Goal: Task Accomplishment & Management: Use online tool/utility

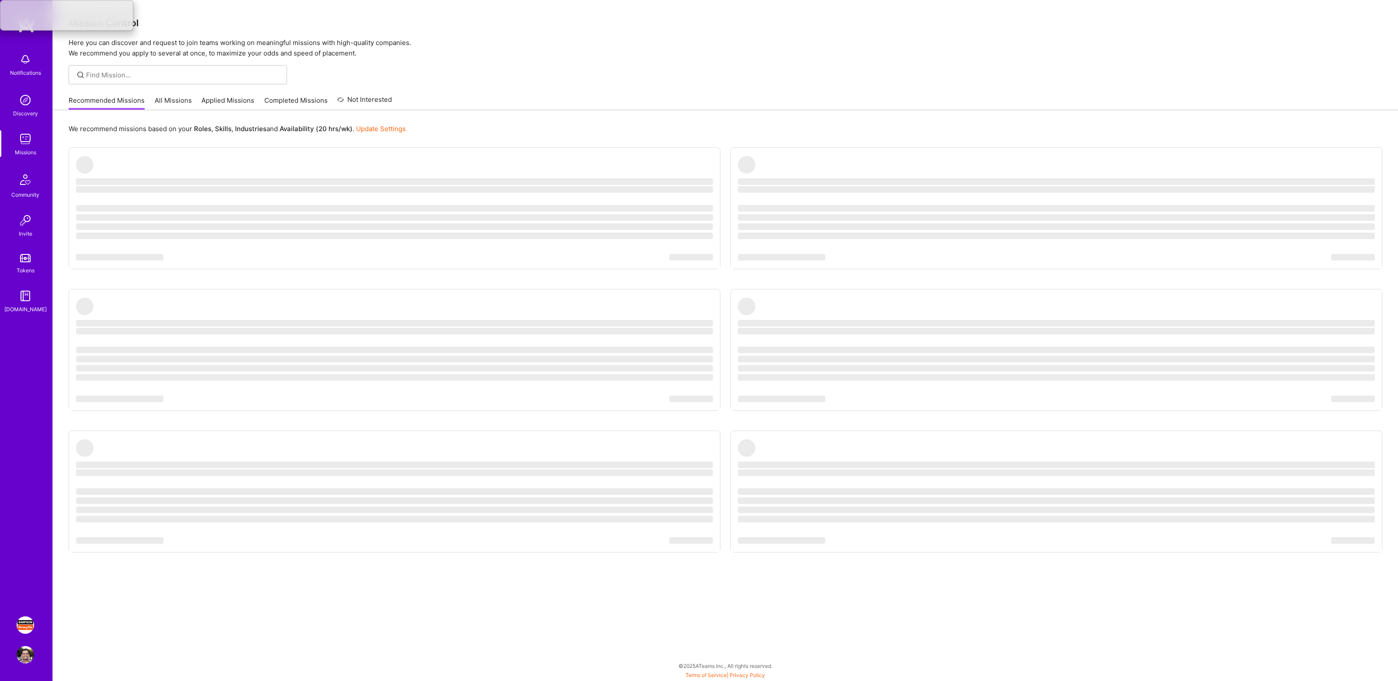
click at [734, 260] on ul "‌ ‌ ‌ ‌ ‌ ‌ ‌ ‌ ‌ ‌ ‌ ‌ ‌ ‌ ‌ ‌ ‌ ‌ ‌ ‌ ‌ ‌ ‌ ‌ ‌ ‌ ‌ ‌ ‌ ‌ ‌ ‌ ‌ ‌ ‌ ‌ ‌ ‌ ‌ ‌…" at bounding box center [726, 367] width 1314 height 441
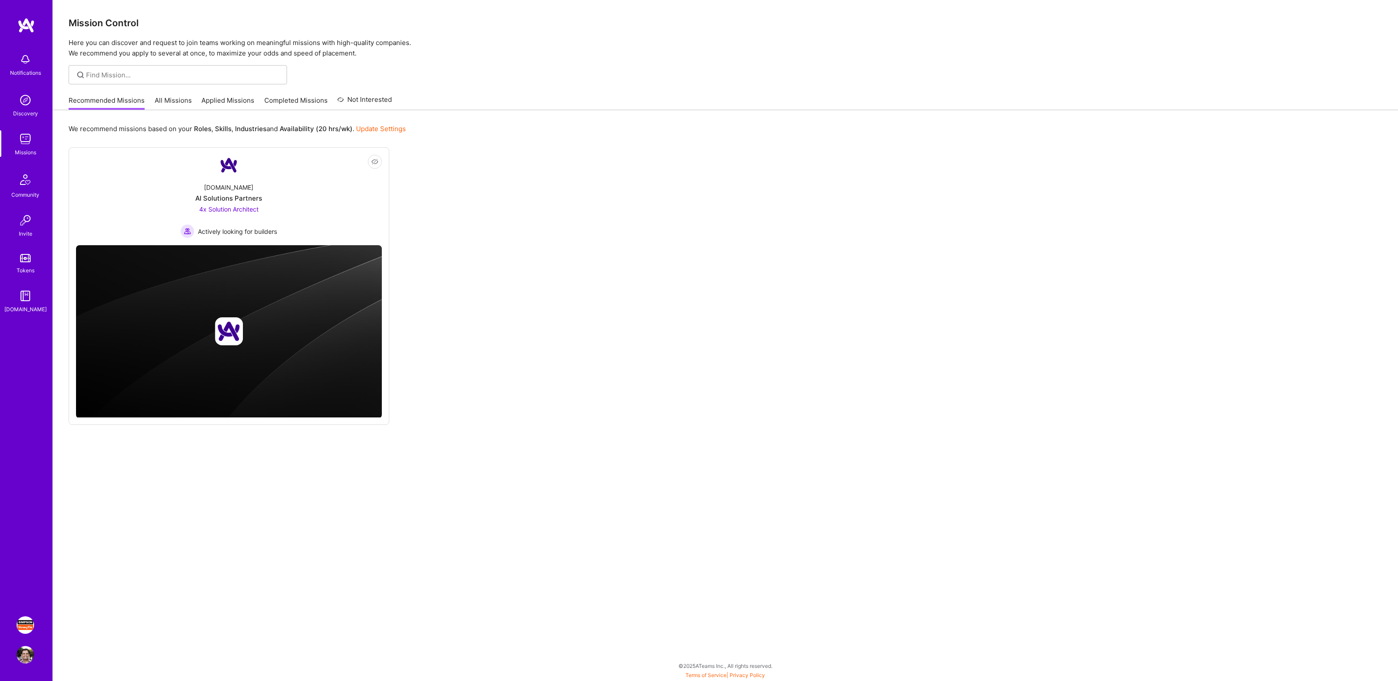
click at [28, 620] on img at bounding box center [25, 624] width 17 height 17
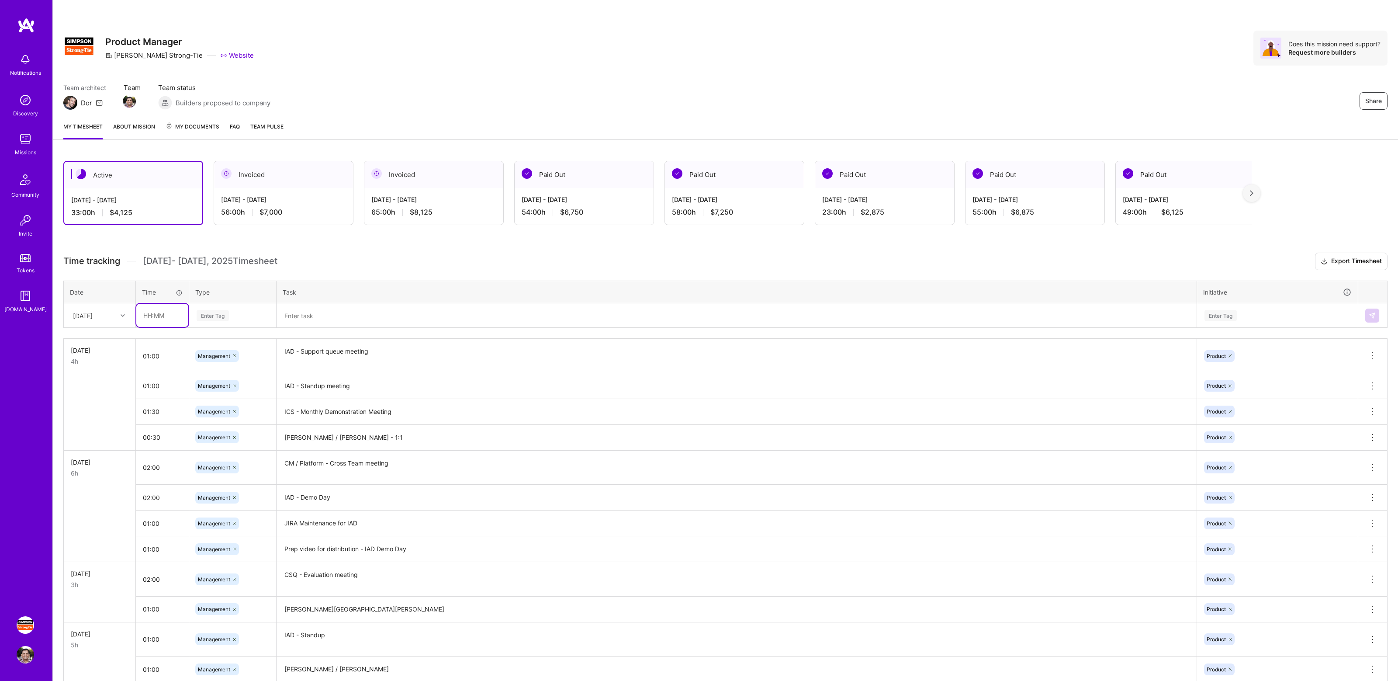
click at [158, 309] on input "text" at bounding box center [162, 315] width 52 height 23
type input "01:00"
type input "manage"
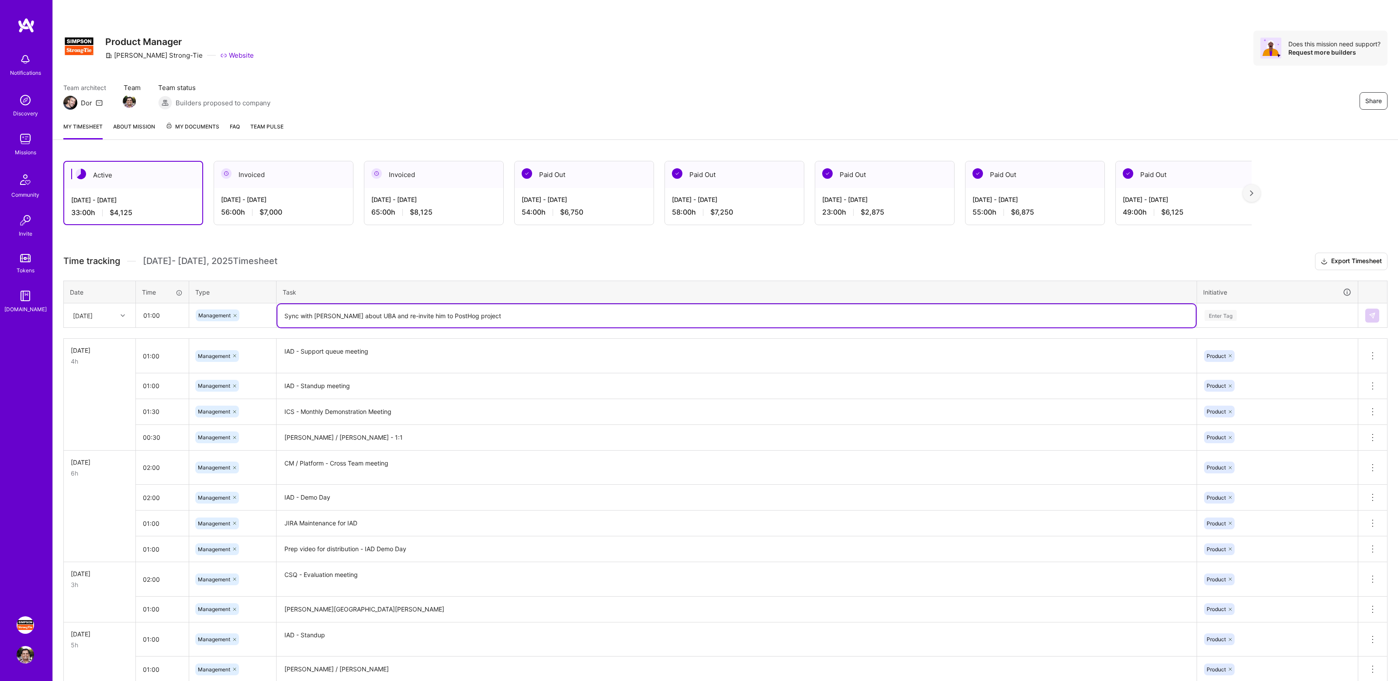
type textarea "Sync with [PERSON_NAME] about UBA and re-invite him to PostHog project"
click at [1237, 309] on div "Enter Tag" at bounding box center [1278, 315] width 160 height 23
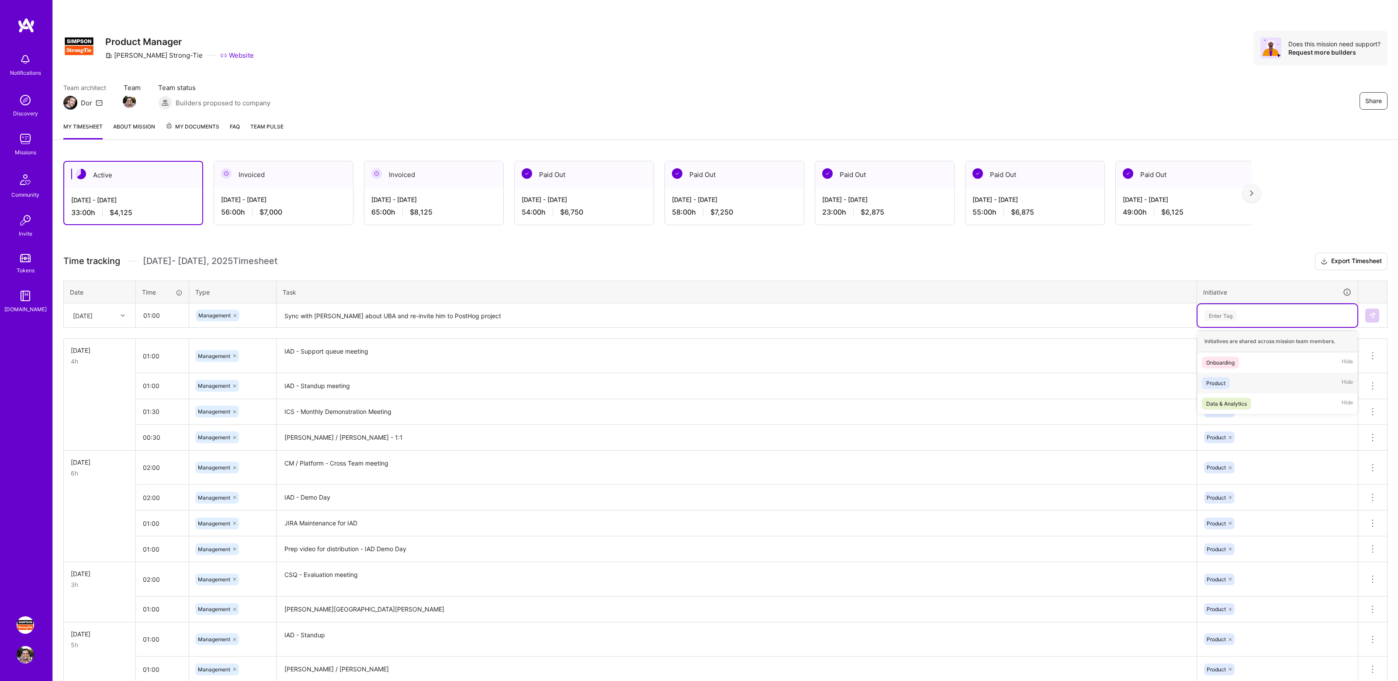
click at [1231, 381] on div "Product Hide" at bounding box center [1278, 383] width 160 height 21
click at [1374, 315] on img at bounding box center [1372, 315] width 7 height 7
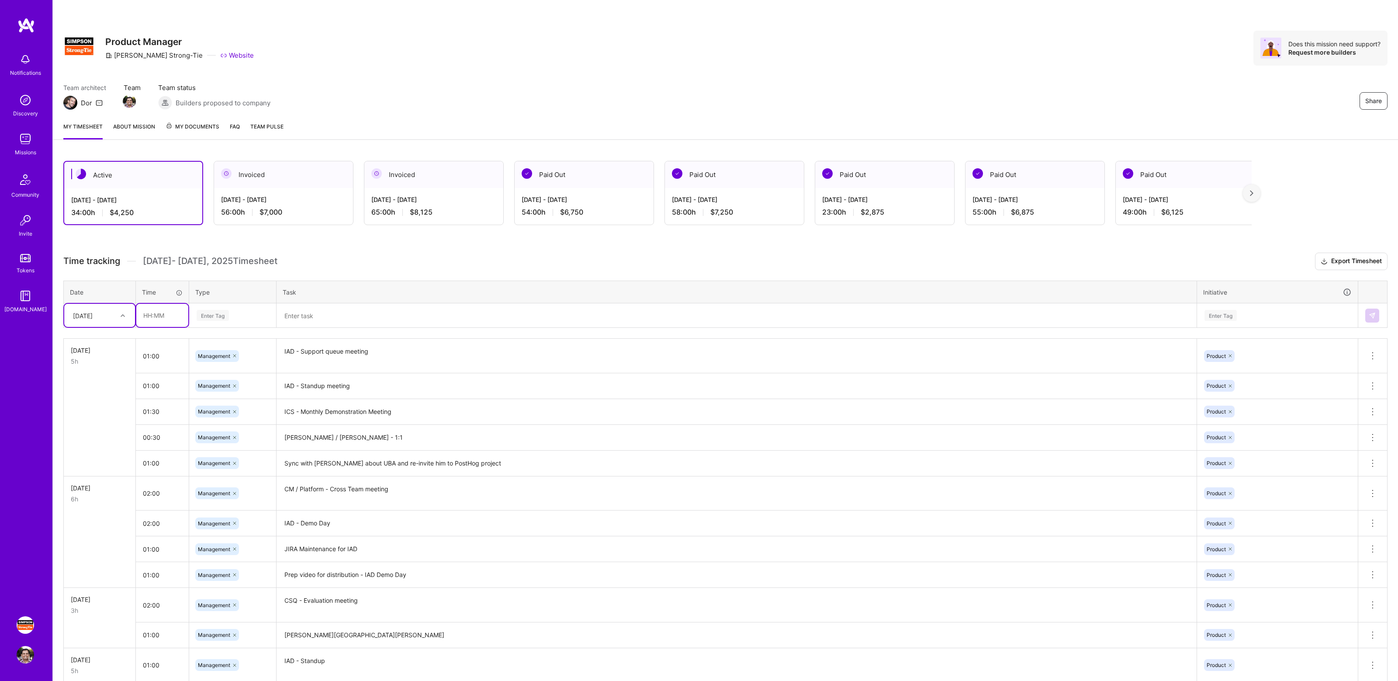
click at [165, 314] on input "text" at bounding box center [162, 315] width 52 height 23
type input "02:00"
type input "manage"
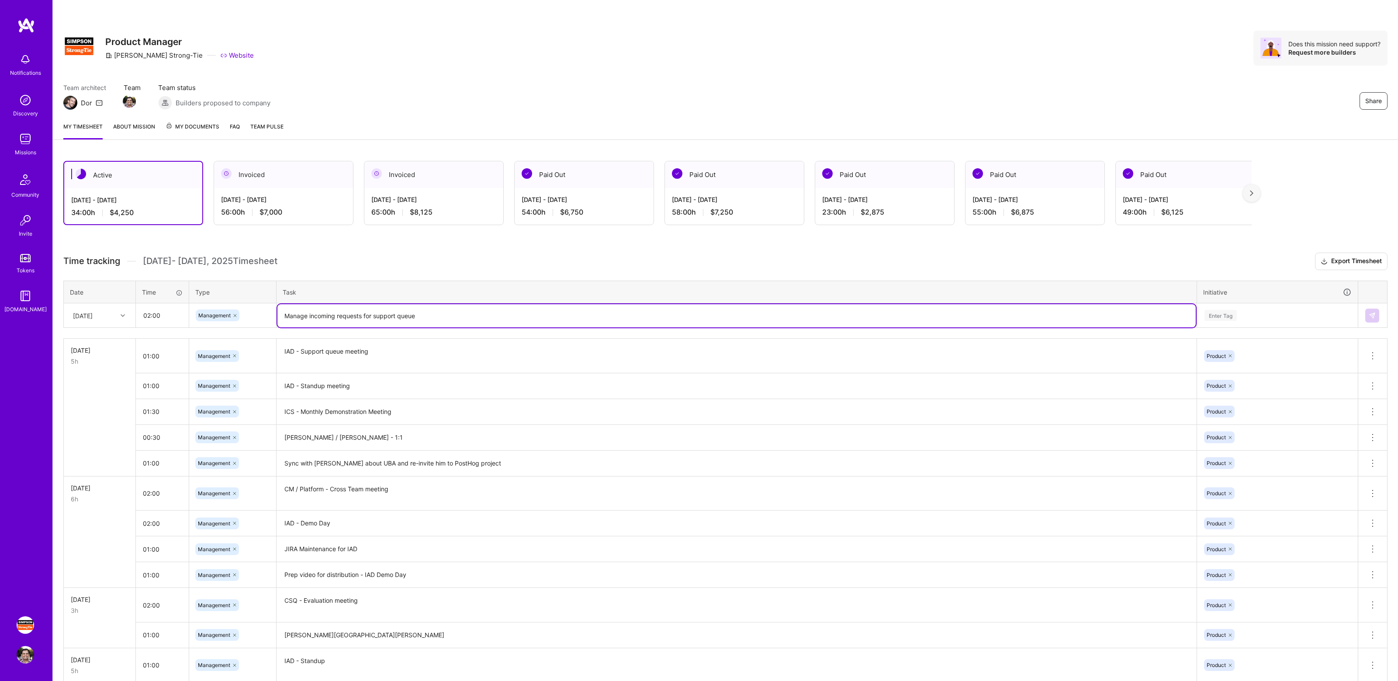
type textarea "Manage incoming requests for support queue"
click at [1217, 319] on div "Enter Tag" at bounding box center [1221, 316] width 32 height 14
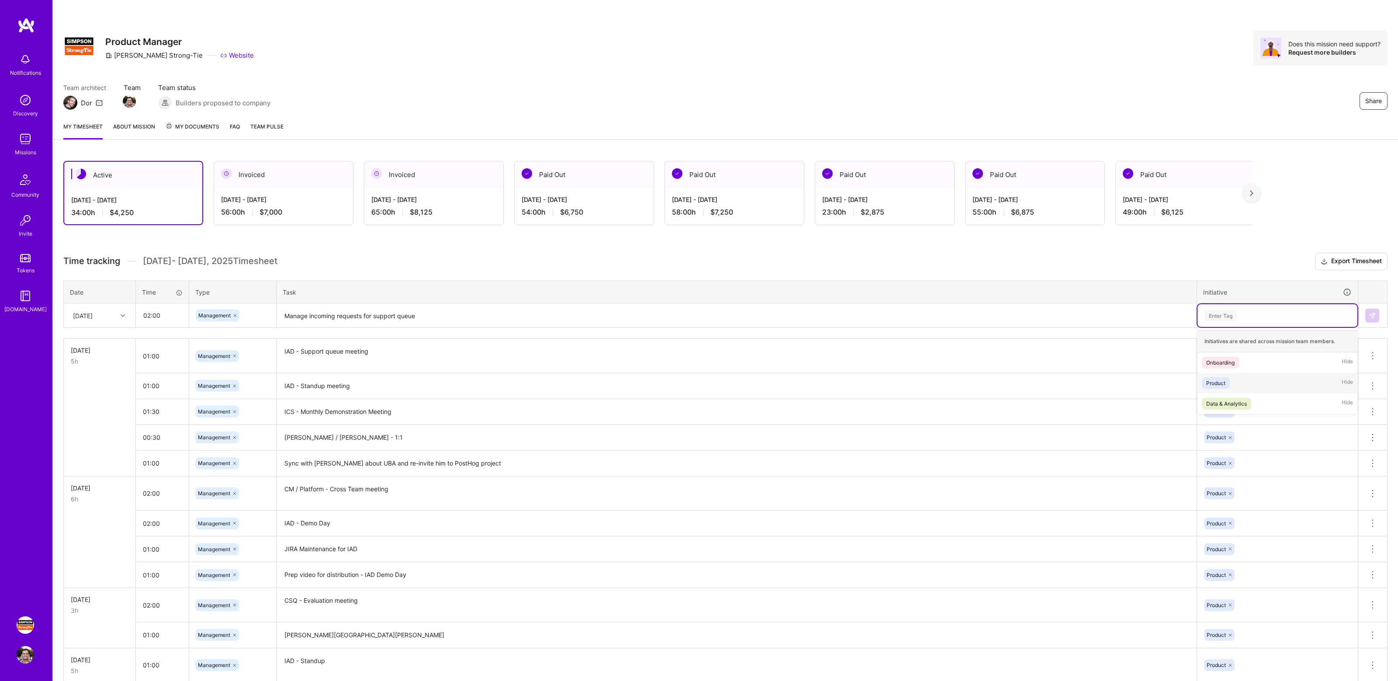
click at [1223, 382] on div "Product" at bounding box center [1216, 382] width 19 height 9
click at [1371, 312] on img at bounding box center [1372, 315] width 7 height 7
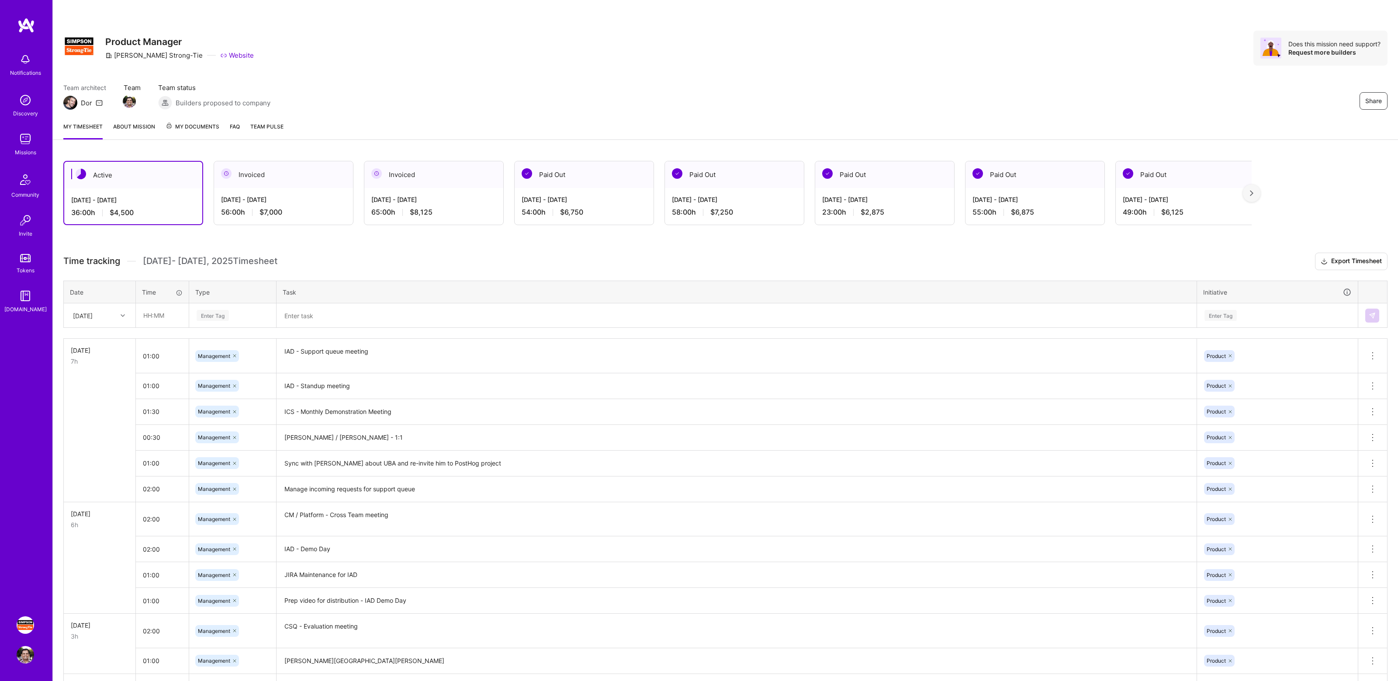
click at [406, 107] on div "Team architect Dor Team Team status Builders proposed to company Share" at bounding box center [725, 96] width 1325 height 27
click at [1043, 85] on div "Team architect Dor Team Team status Builders proposed to company Share" at bounding box center [725, 96] width 1325 height 27
click at [524, 65] on div "Share Product Manager [PERSON_NAME]-Tie Website Does this mission need support?…" at bounding box center [725, 48] width 1325 height 35
click at [563, 72] on div "Share Product Manager [PERSON_NAME]-Tie Website Does this mission need support?…" at bounding box center [726, 57] width 1346 height 115
